Goal: Task Accomplishment & Management: Use online tool/utility

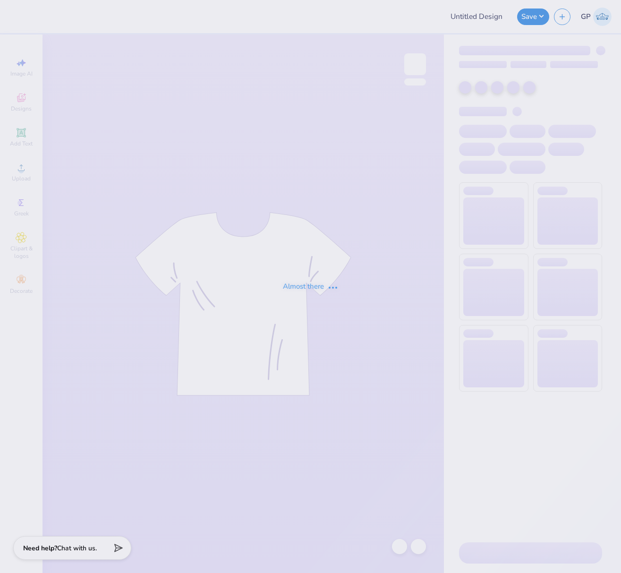
type input "Waffle Casa- pastel"
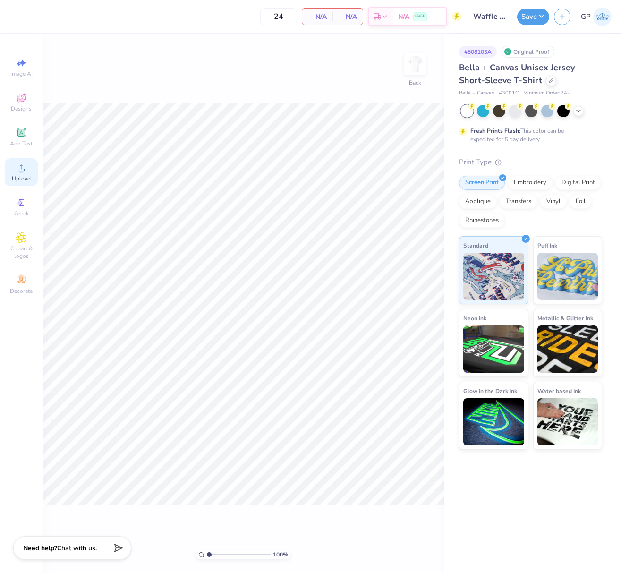
click at [26, 171] on icon at bounding box center [21, 167] width 11 height 11
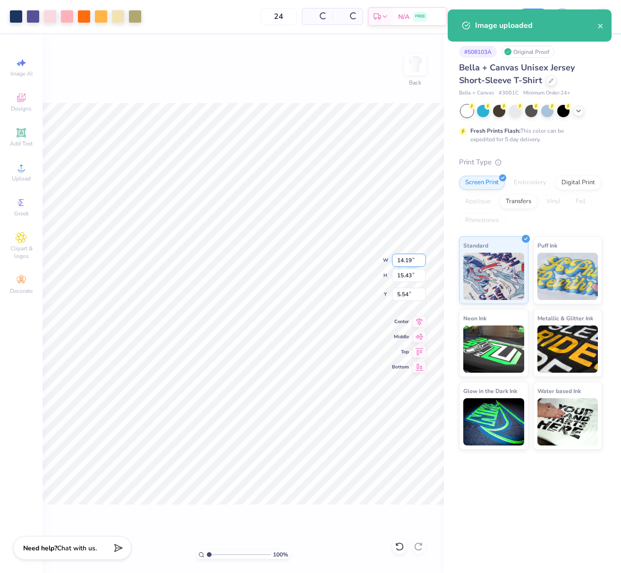
click at [406, 259] on input "14.19" at bounding box center [409, 260] width 34 height 13
type input "12.00"
type input "13.04"
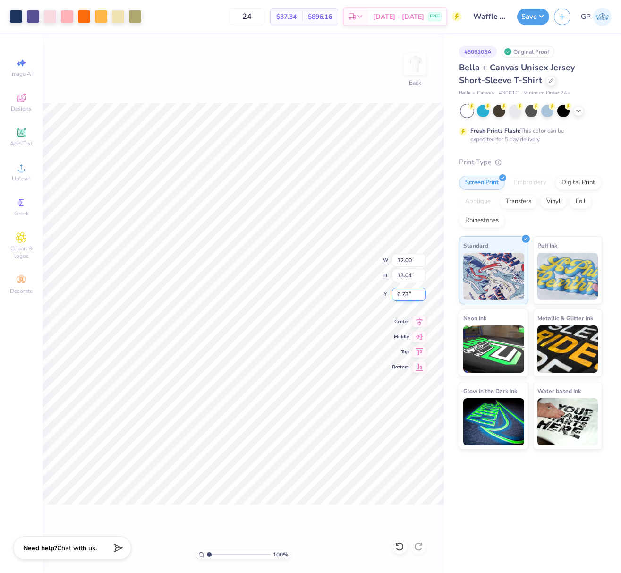
click at [409, 291] on input "6.73" at bounding box center [409, 294] width 34 height 13
type input "3.00"
click at [517, 20] on div "Save" at bounding box center [533, 17] width 32 height 17
click at [523, 16] on button "Save" at bounding box center [533, 15] width 32 height 17
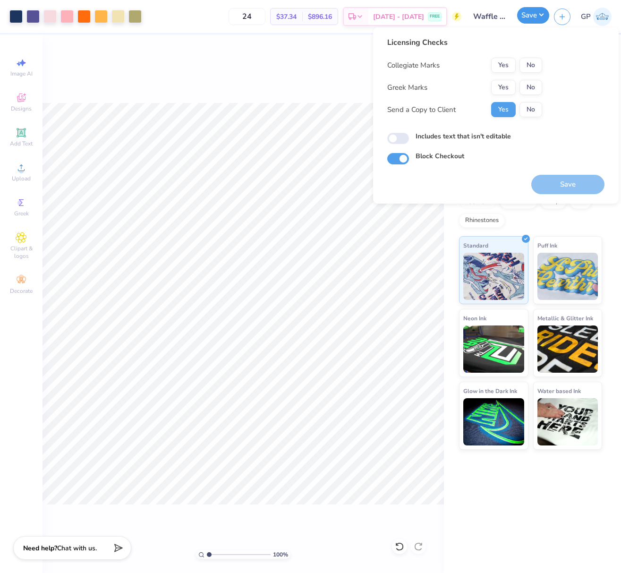
click at [526, 15] on button "Save" at bounding box center [533, 15] width 32 height 17
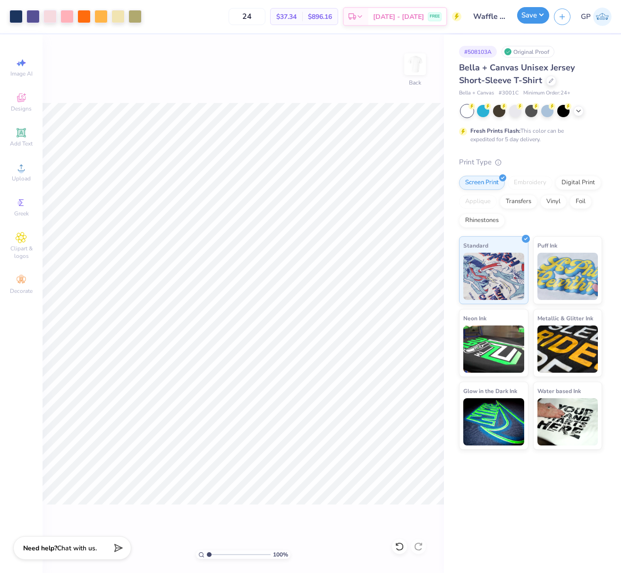
click at [526, 15] on button "Save" at bounding box center [533, 15] width 32 height 17
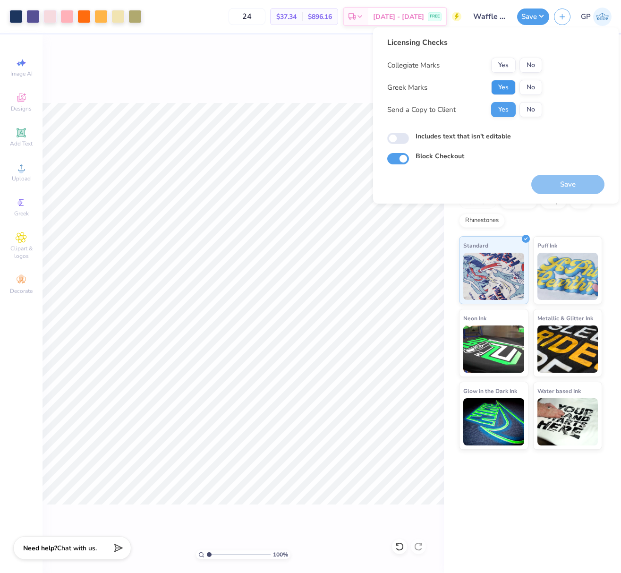
click at [510, 86] on button "Yes" at bounding box center [503, 87] width 25 height 15
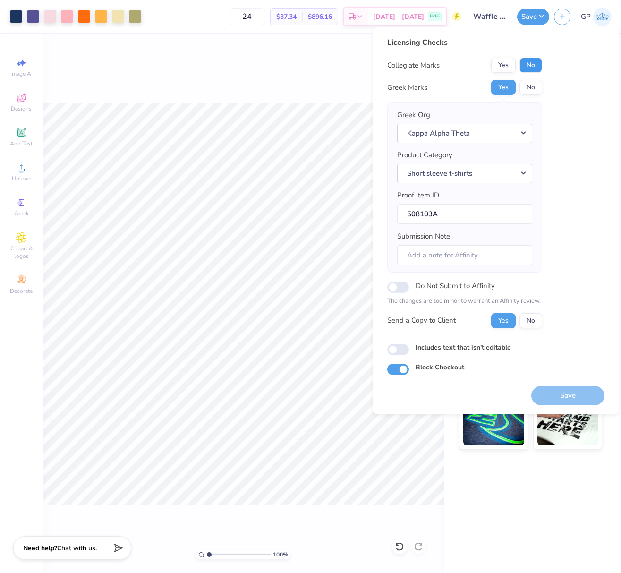
click at [534, 67] on button "No" at bounding box center [531, 65] width 23 height 15
click at [559, 394] on button "Save" at bounding box center [567, 395] width 73 height 19
click at [394, 351] on input "Includes text that isn't editable" at bounding box center [398, 349] width 22 height 11
checkbox input "false"
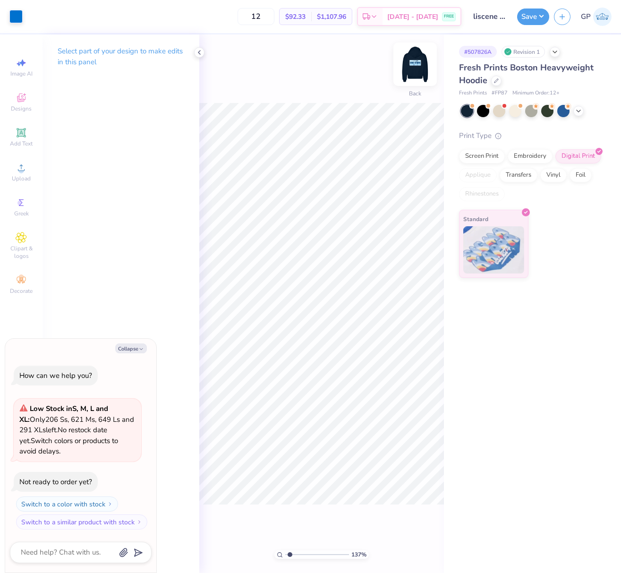
click at [425, 65] on img at bounding box center [415, 64] width 38 height 38
type textarea "x"
